Goal: Task Accomplishment & Management: Use online tool/utility

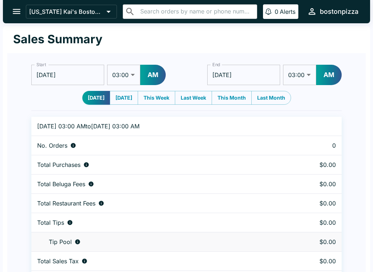
select select "03:00"
click at [15, 14] on icon "open drawer" at bounding box center [17, 11] width 8 height 5
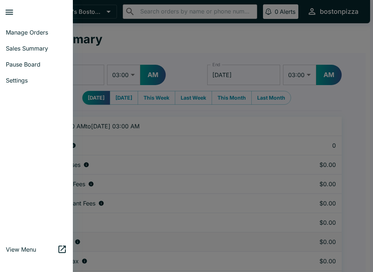
click at [33, 31] on span "Manage Orders" at bounding box center [36, 32] width 61 height 7
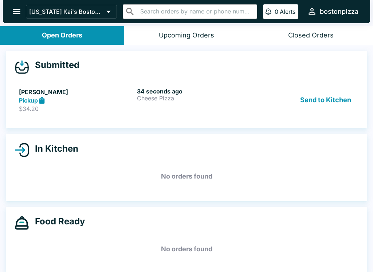
click at [236, 102] on div "34 seconds ago Cheese Pizza" at bounding box center [194, 100] width 115 height 25
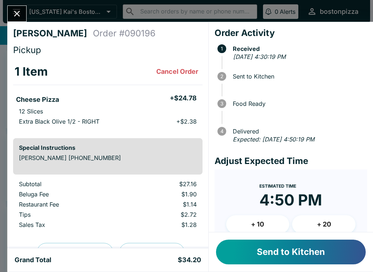
click at [273, 253] on button "Send to Kitchen" at bounding box center [291, 252] width 150 height 25
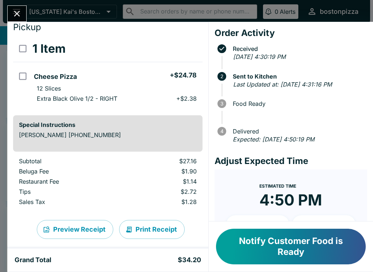
scroll to position [25, 0]
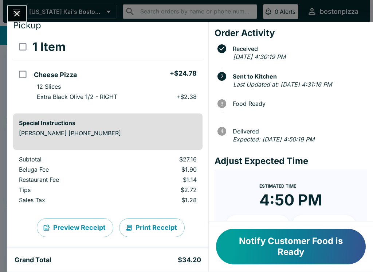
click at [283, 245] on button "Notify Customer Food is Ready" at bounding box center [291, 247] width 150 height 36
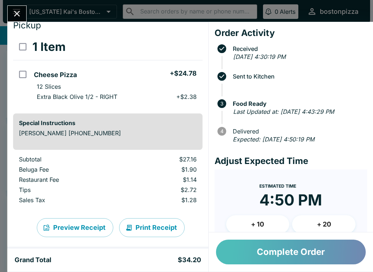
click at [248, 254] on button "Complete Order" at bounding box center [291, 252] width 150 height 25
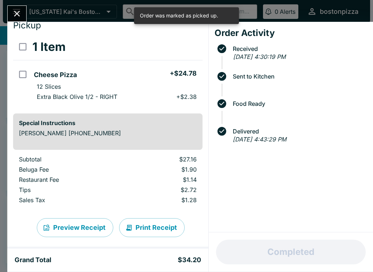
click at [18, 8] on button "Close" at bounding box center [17, 14] width 19 height 16
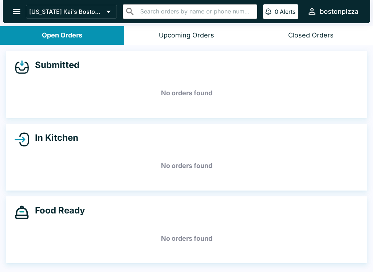
click at [14, 7] on icon "open drawer" at bounding box center [17, 12] width 10 height 10
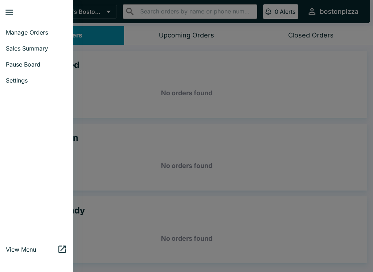
click at [18, 46] on span "Sales Summary" at bounding box center [36, 48] width 61 height 7
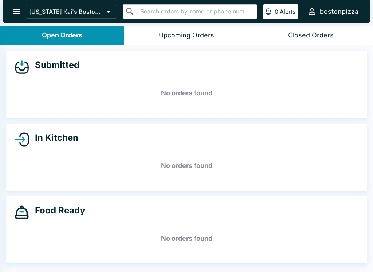
select select "03:00"
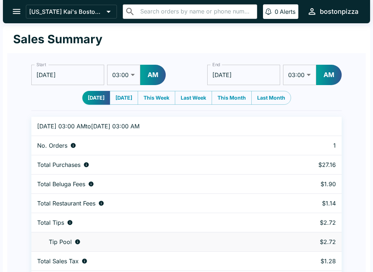
click at [15, 8] on icon "open drawer" at bounding box center [17, 12] width 10 height 10
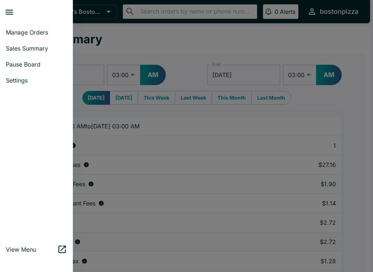
click at [15, 32] on span "Manage Orders" at bounding box center [36, 32] width 61 height 7
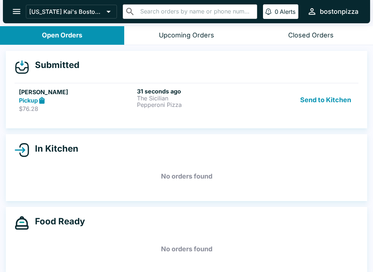
click at [67, 106] on p "$76.28" at bounding box center [76, 108] width 115 height 7
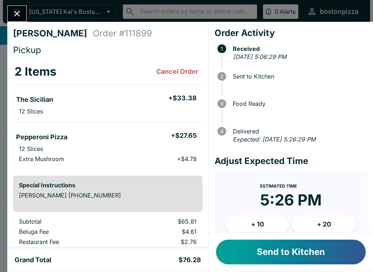
click at [266, 255] on button "Send to Kitchen" at bounding box center [291, 252] width 150 height 25
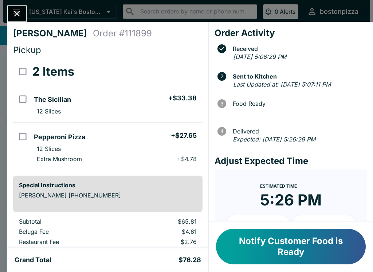
click at [14, 13] on icon "Close" at bounding box center [17, 14] width 10 height 10
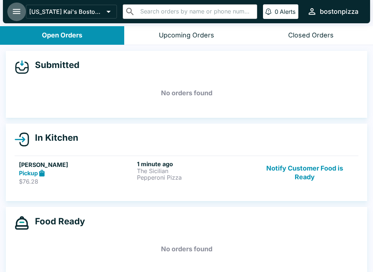
click at [11, 11] on button "open drawer" at bounding box center [16, 11] width 19 height 19
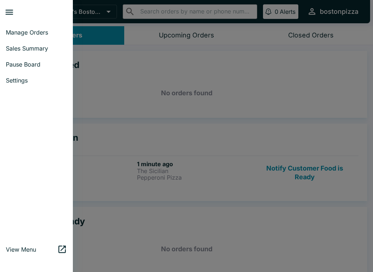
click at [15, 34] on span "Manage Orders" at bounding box center [36, 32] width 61 height 7
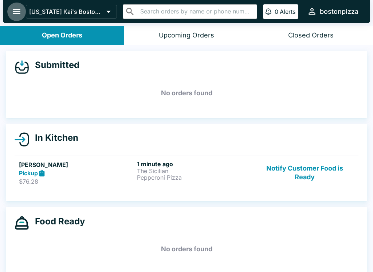
click at [8, 12] on button "open drawer" at bounding box center [16, 11] width 19 height 19
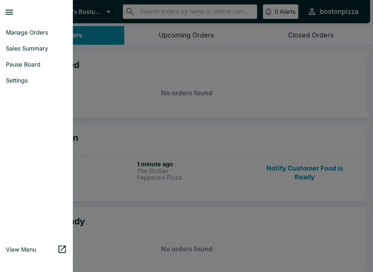
click at [13, 48] on span "Sales Summary" at bounding box center [36, 48] width 61 height 7
select select "03:00"
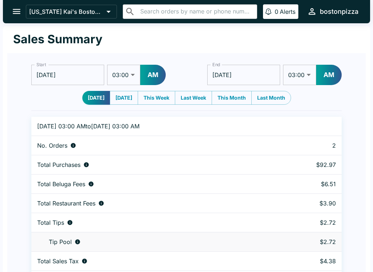
click at [11, 12] on button "open drawer" at bounding box center [16, 11] width 19 height 19
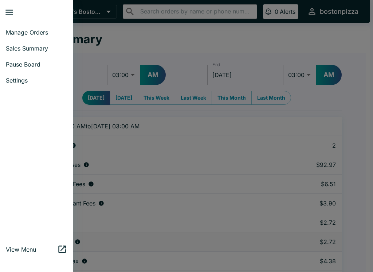
click at [14, 34] on span "Manage Orders" at bounding box center [36, 32] width 61 height 7
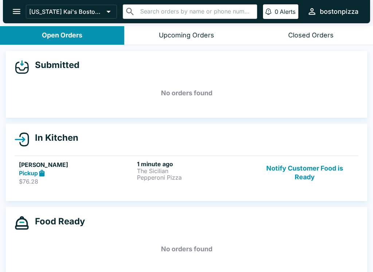
click at [53, 178] on p "$76.28" at bounding box center [76, 181] width 115 height 7
